Goal: Find specific page/section: Find specific page/section

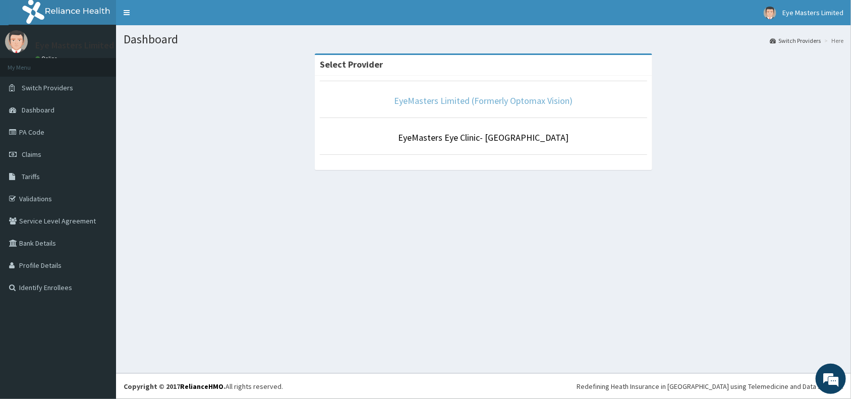
click at [490, 100] on link "EyeMasters Limited (Formerly Optomax Vision)" at bounding box center [484, 101] width 179 height 12
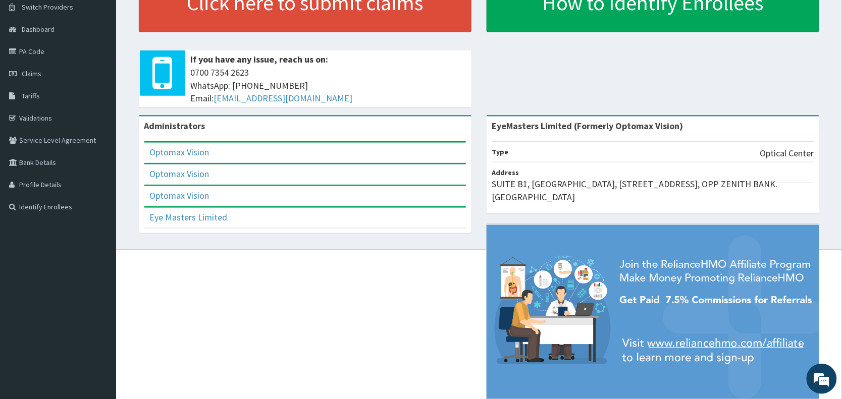
scroll to position [88, 0]
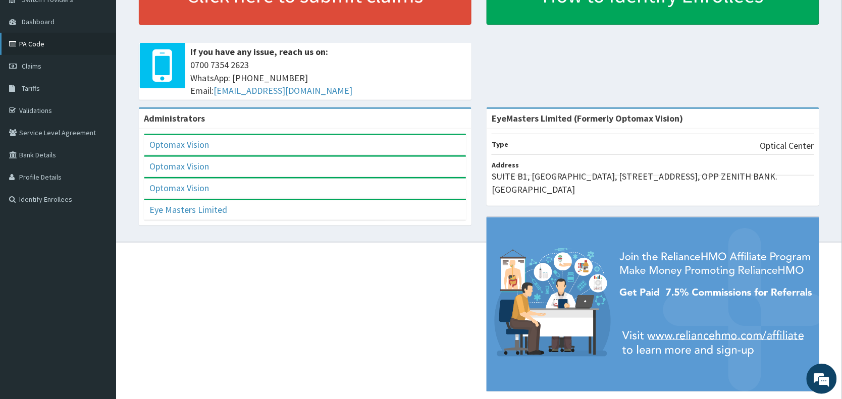
click at [34, 44] on link "PA Code" at bounding box center [58, 44] width 116 height 22
